Goal: Contribute content: Add original content to the website for others to see

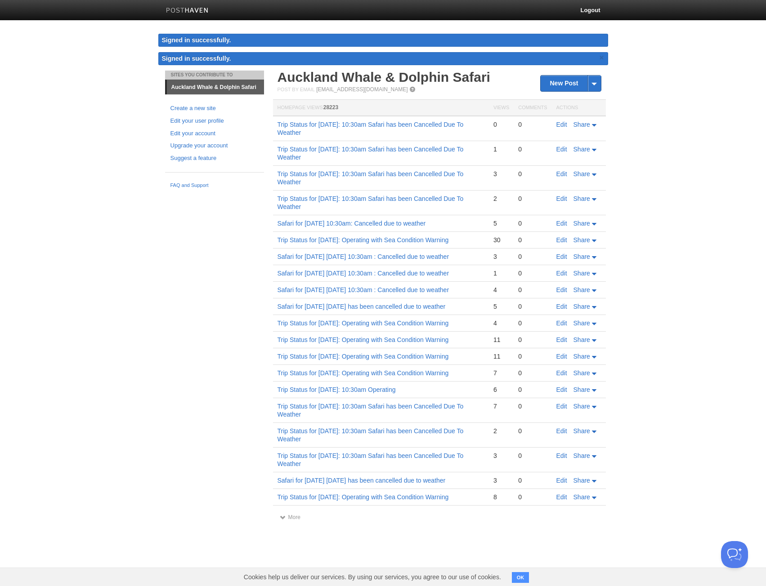
drag, startPoint x: 272, startPoint y: 123, endPoint x: 357, endPoint y: 131, distance: 85.4
click at [357, 131] on td "Trip Status for [DATE]: 10:30am Safari has been Cancelled Due To Weather" at bounding box center [381, 128] width 216 height 25
copy link "Trip Status for [DATE]: 10:30am Safari has been Cancelled Due To Weather"
click at [561, 80] on link "New Post" at bounding box center [570, 84] width 60 height 16
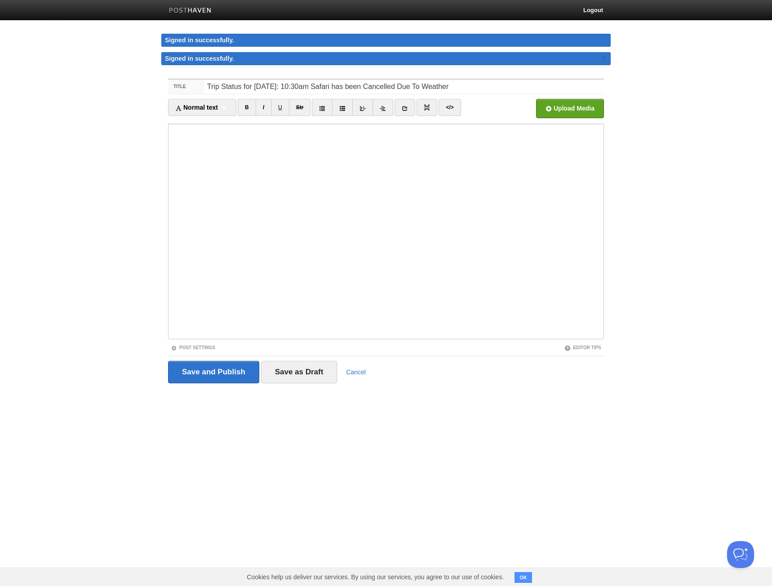
click at [292, 86] on input "Trip Status for [DATE]: 10:30am Safari has been Cancelled Due To Weather" at bounding box center [405, 87] width 400 height 14
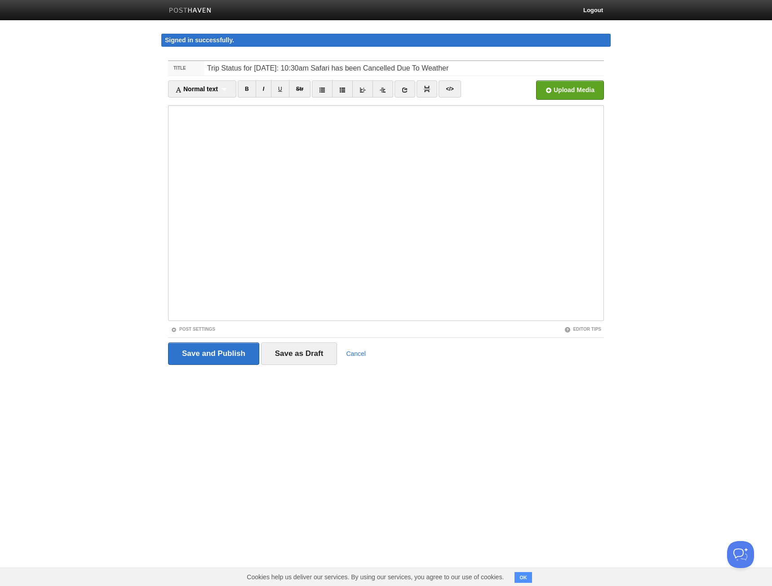
click at [296, 68] on input "Trip Status for [DATE]: 10:30am Safari has been Cancelled Due To Weather" at bounding box center [405, 68] width 400 height 14
click at [290, 72] on input "Trip Status for [DATE] 31sh of [DATE]: 10:30am Safari has been Cancelled Due To…" at bounding box center [405, 68] width 400 height 14
click at [308, 65] on input "Trip Status for [DATE] 31sh of [DATE]: 10:30am Safari has been Cancelled Due To…" at bounding box center [405, 68] width 400 height 14
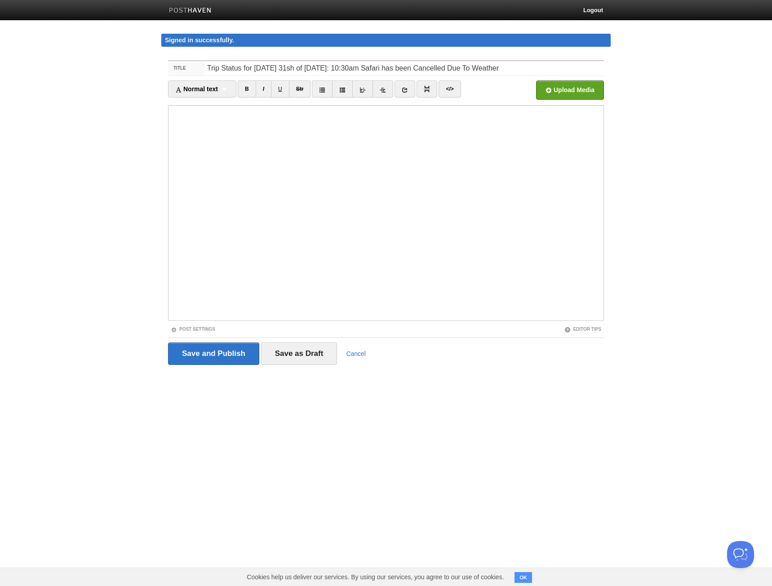
click at [299, 69] on input "Trip Status for [DATE] 31sh of [DATE]: 10:30am Safari has been Cancelled Due To…" at bounding box center [405, 68] width 400 height 14
click at [306, 67] on input "Trip Status for [DATE]: 10:30am Safari has been Cancelled Due To Weather" at bounding box center [405, 68] width 400 height 14
type input "Trip Status for [DATE]: 10:30am Safari has been Cancelled Due To Weather"
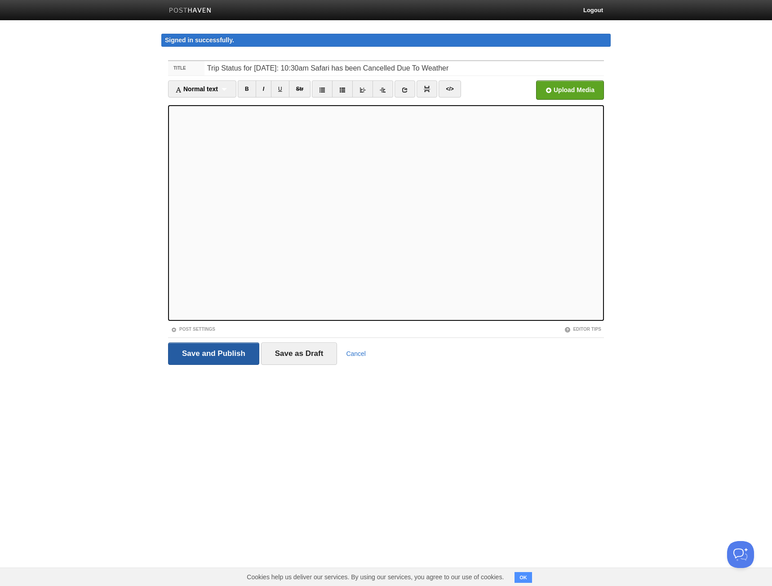
click at [230, 352] on input "Save and Publish" at bounding box center [213, 354] width 91 height 22
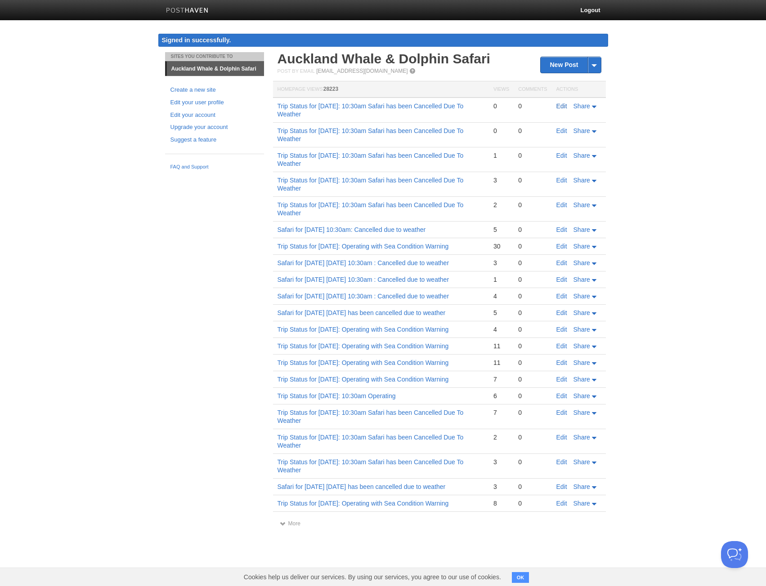
click at [562, 107] on link "Edit" at bounding box center [561, 105] width 11 height 7
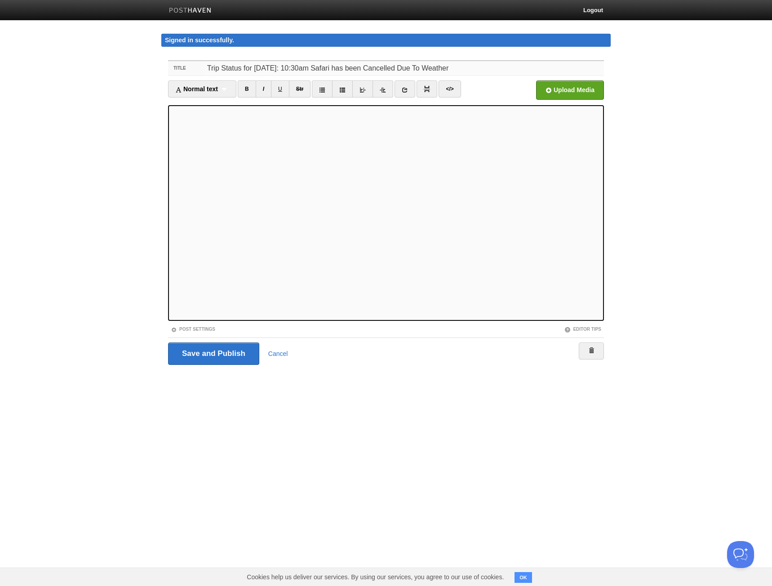
click at [272, 70] on input "Trip Status for [DATE]: 10:30am Safari has been Cancelled Due To Weather" at bounding box center [405, 68] width 400 height 14
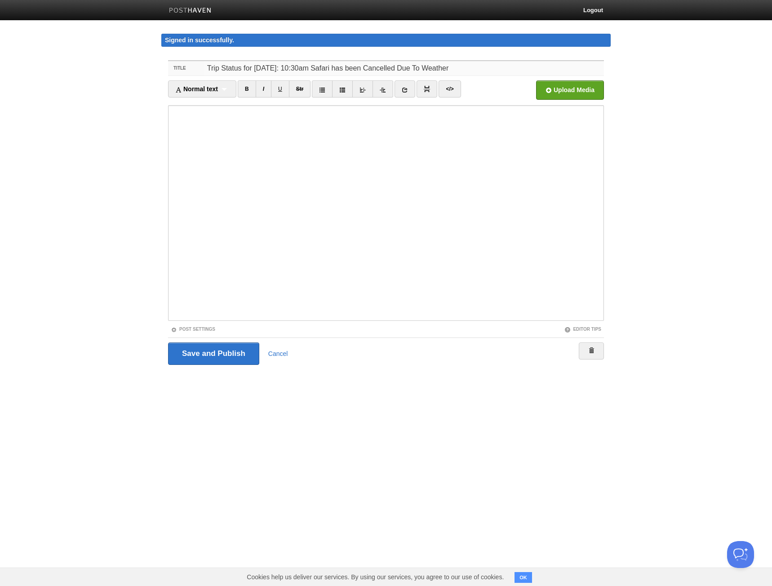
click at [272, 70] on input "Trip Status for [DATE]: 10:30am Safari has been Cancelled Due To Weather" at bounding box center [405, 68] width 400 height 14
type input "Trip Status for [DATE]: 10:30am Safari has been Cancelled Due To Weather"
click at [224, 350] on input "Save and Publish" at bounding box center [213, 354] width 91 height 22
